Goal: Transaction & Acquisition: Book appointment/travel/reservation

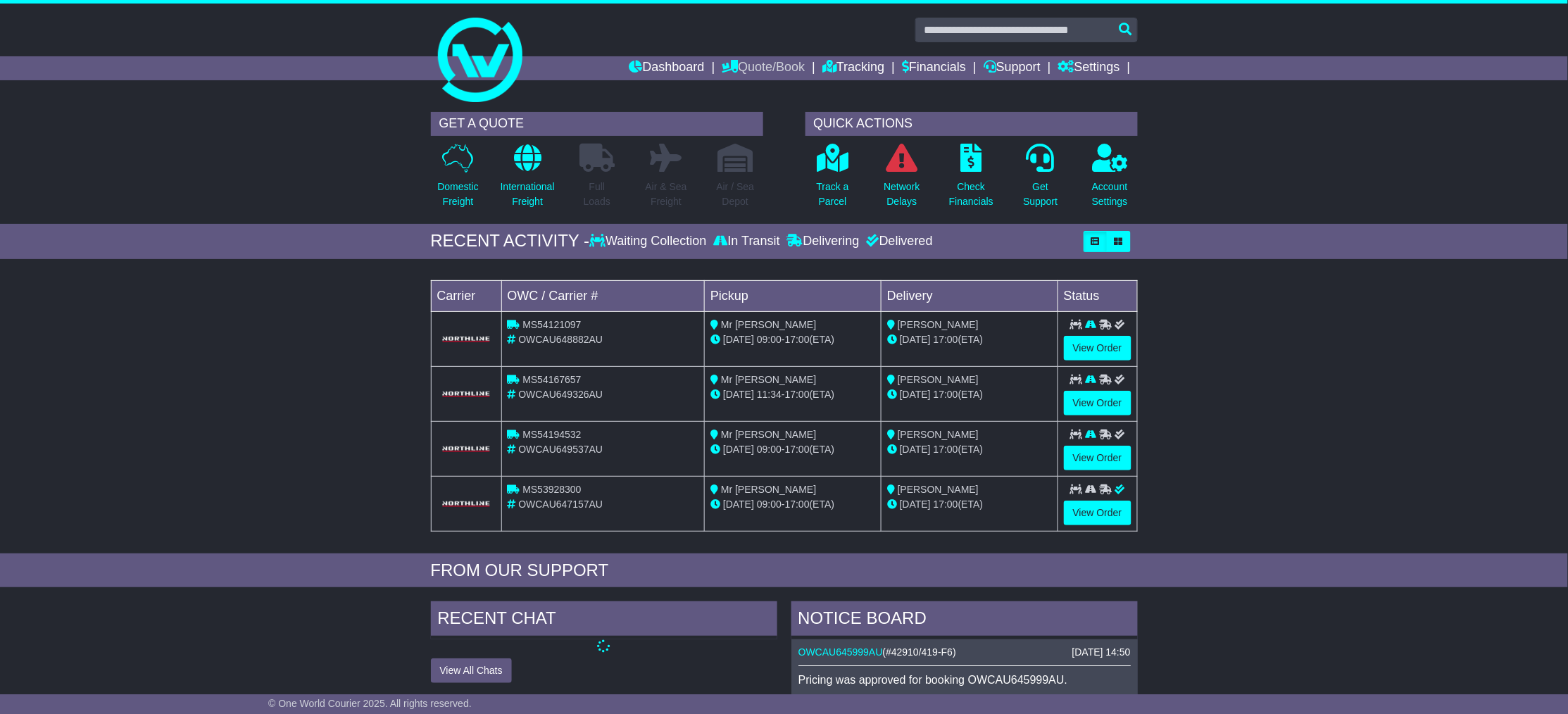
click at [752, 72] on link "Quote/Book" at bounding box center [763, 68] width 83 height 24
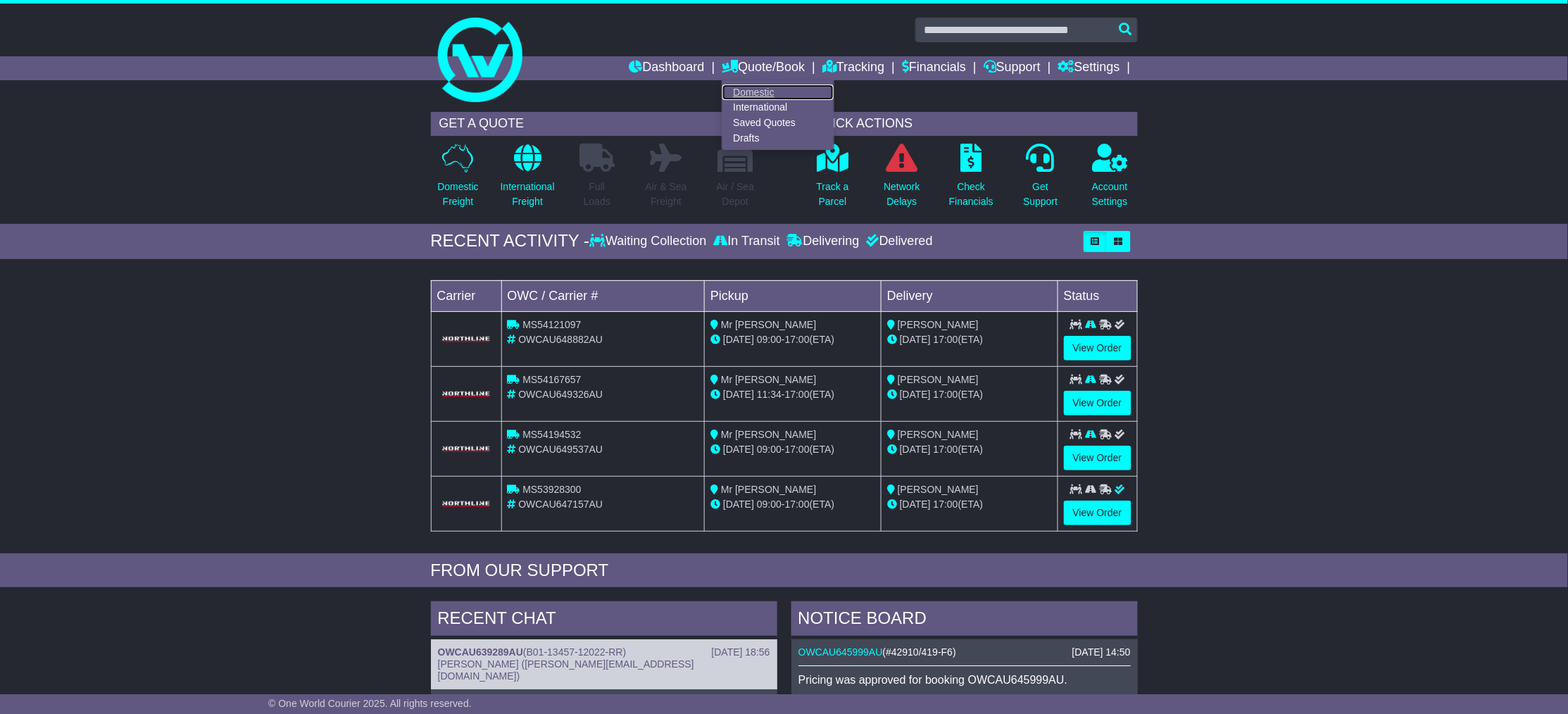
click at [749, 91] on link "Domestic" at bounding box center [778, 92] width 111 height 16
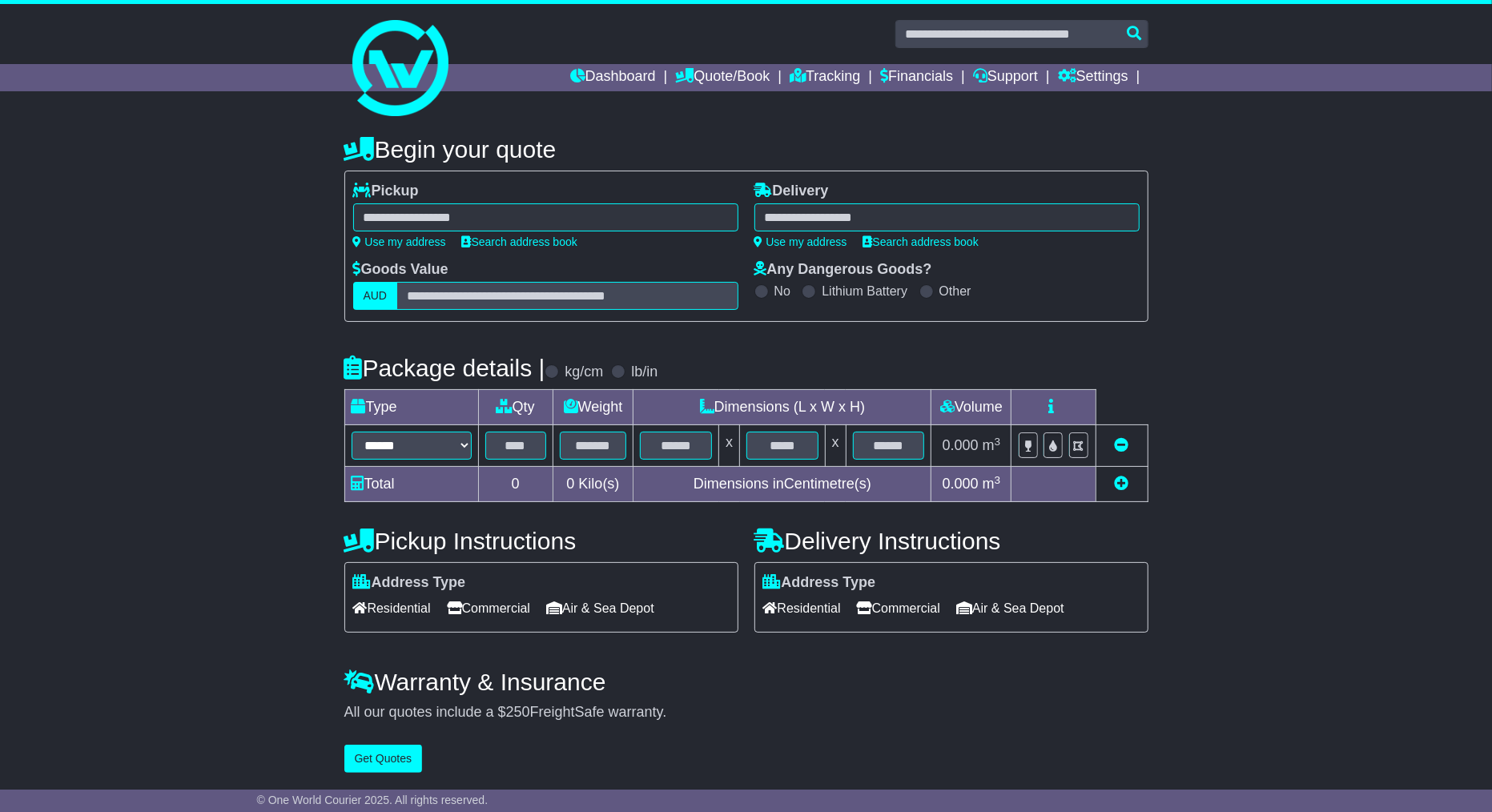
click at [1433, 230] on div "**********" at bounding box center [746, 450] width 1492 height 661
